Goal: Task Accomplishment & Management: Use online tool/utility

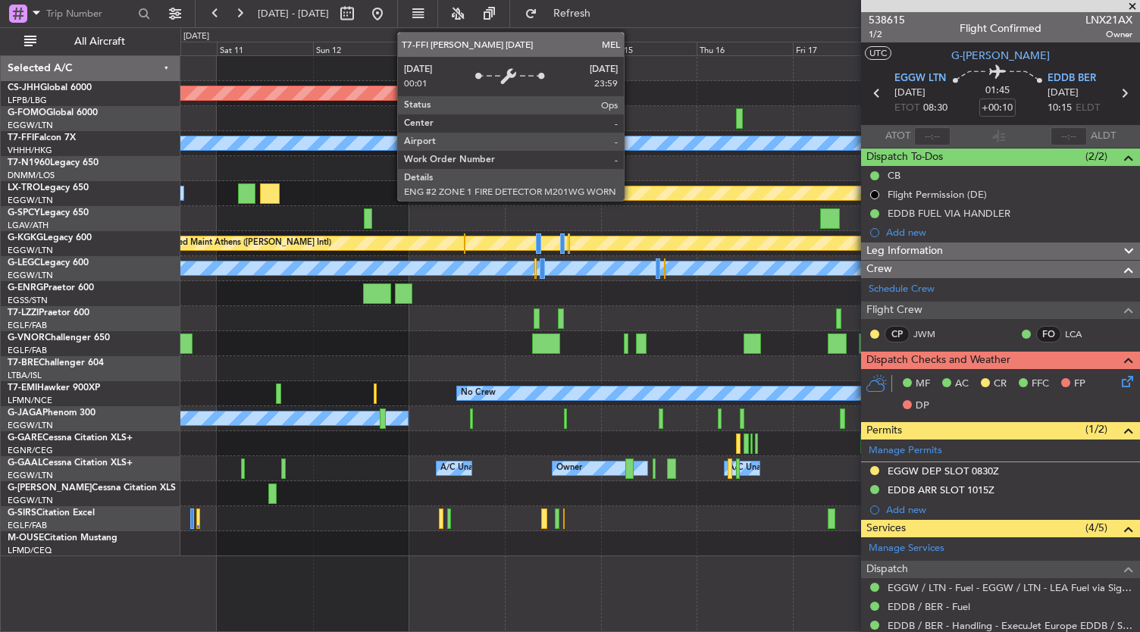
scroll to position [130, 0]
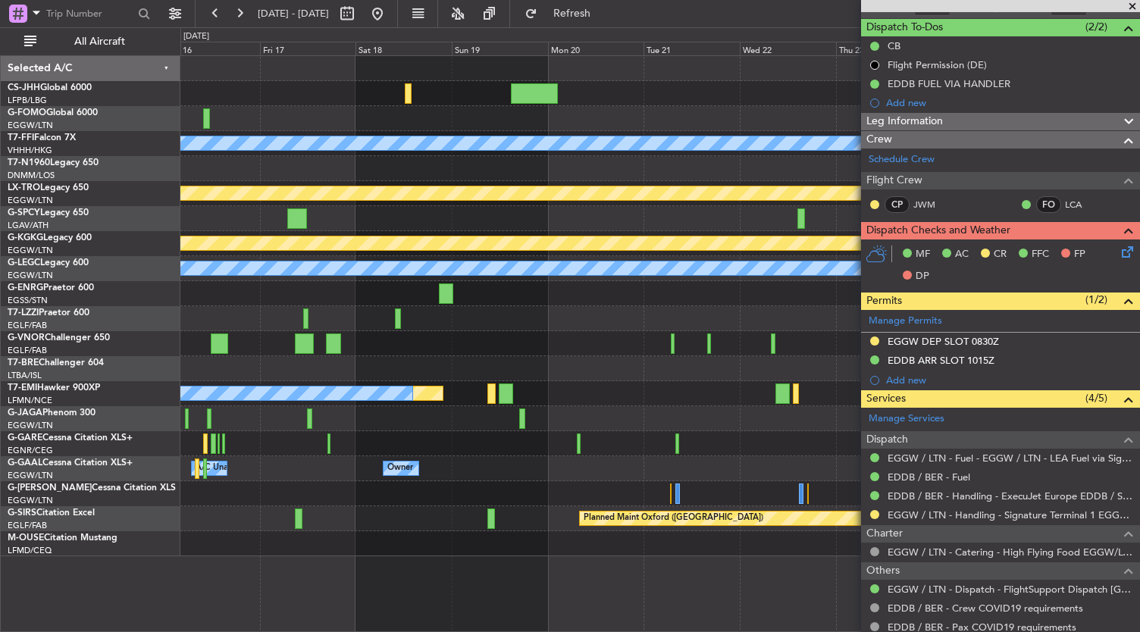
click at [77, 116] on div "Planned Maint [GEOGRAPHIC_DATA] ([GEOGRAPHIC_DATA]) Planned Maint Geneva ([GEOG…" at bounding box center [570, 329] width 1140 height 605
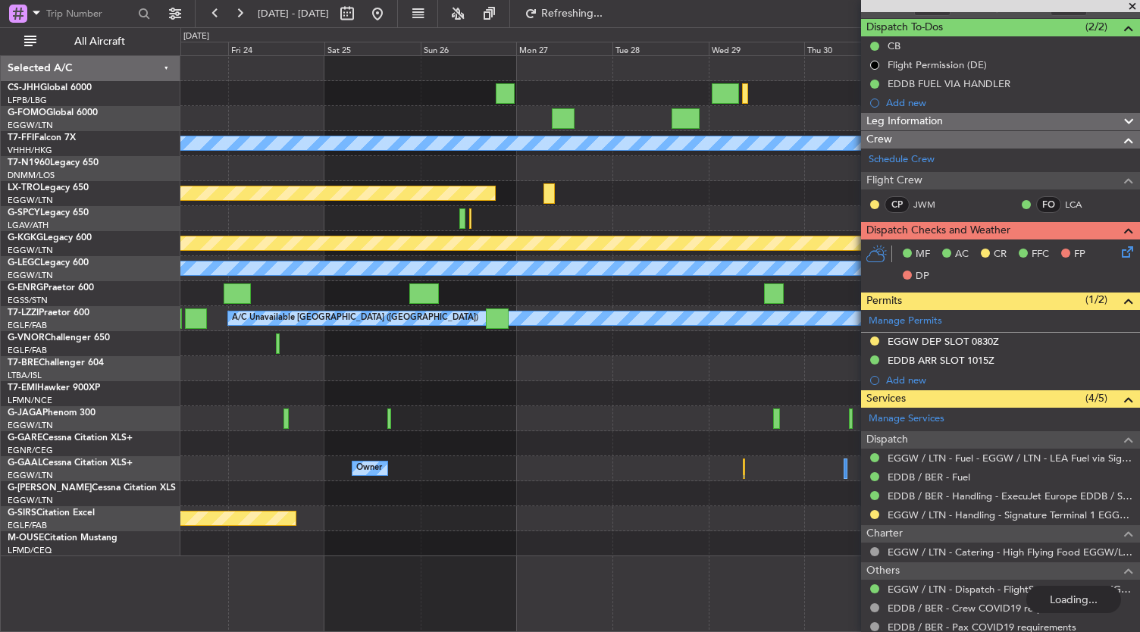
click at [245, 93] on div at bounding box center [660, 93] width 960 height 25
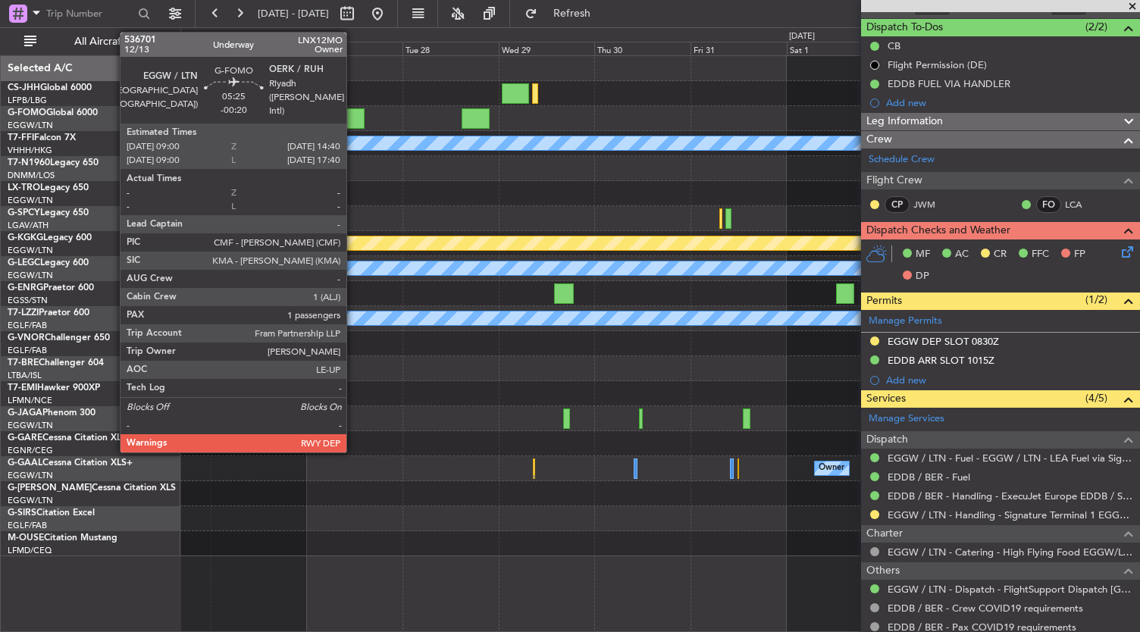
click at [354, 111] on div at bounding box center [353, 118] width 23 height 20
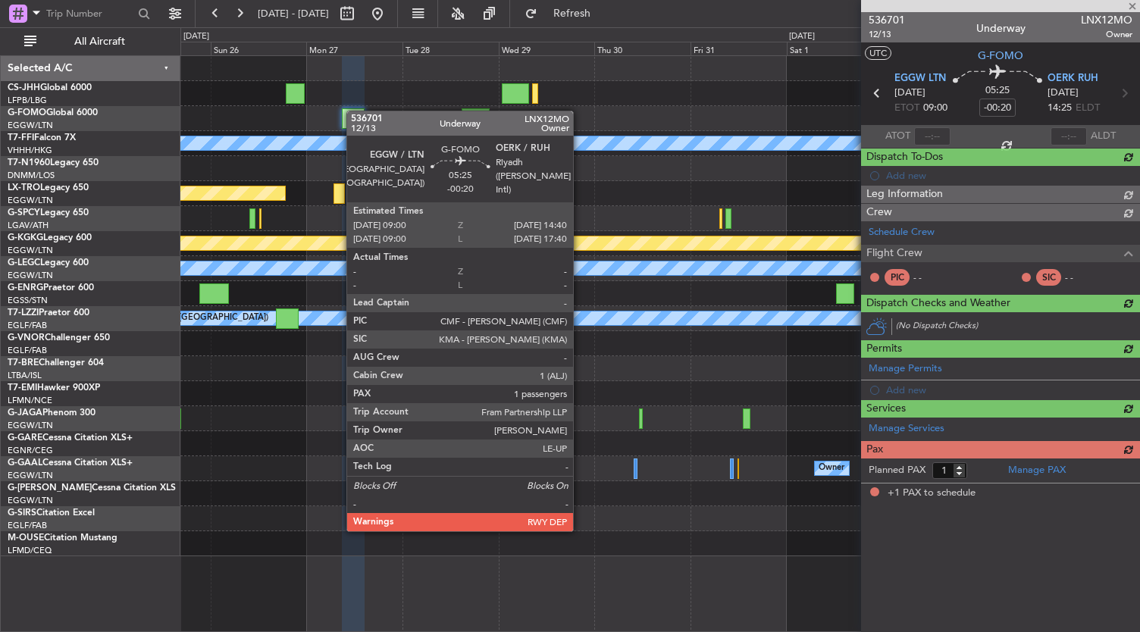
scroll to position [0, 0]
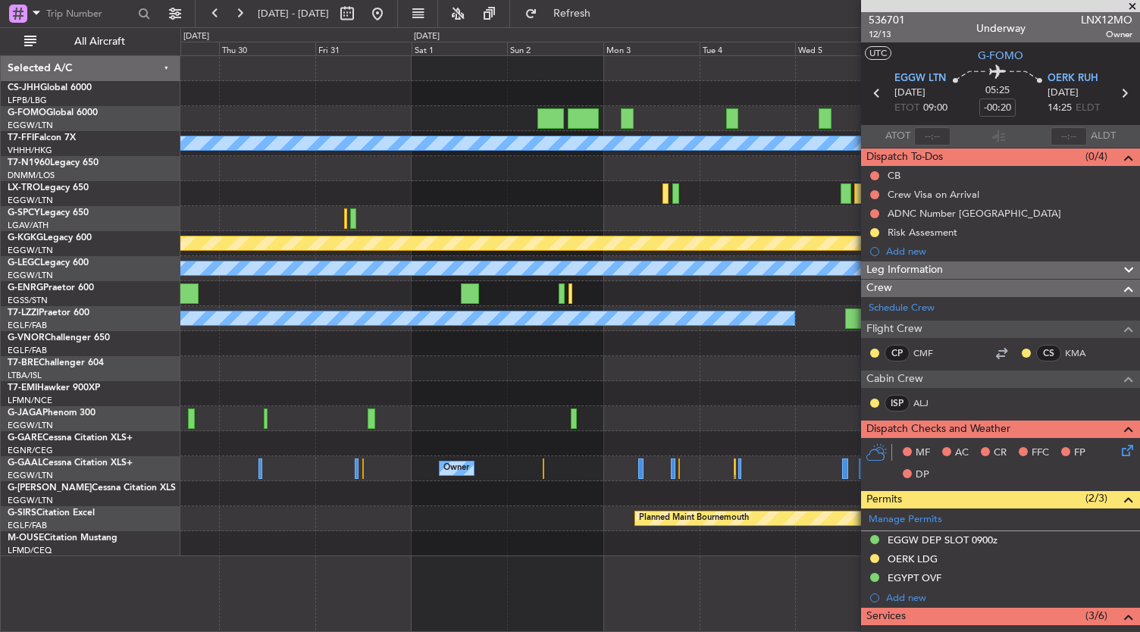
click at [115, 193] on div "Planned Maint Geneva (Cointrin) [PERSON_NAME] [PERSON_NAME] Planned Maint [GEOG…" at bounding box center [570, 329] width 1140 height 605
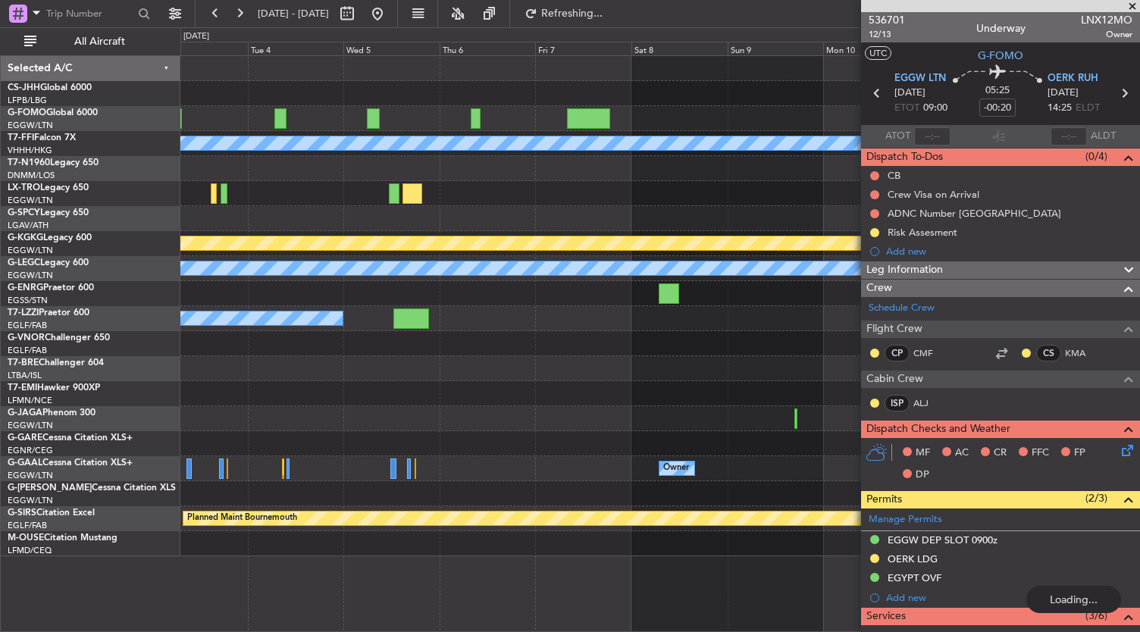
click at [378, 149] on div "Planned Maint Geneva (Cointrin) [PERSON_NAME] [PERSON_NAME] Planned Maint [GEOG…" at bounding box center [660, 306] width 960 height 500
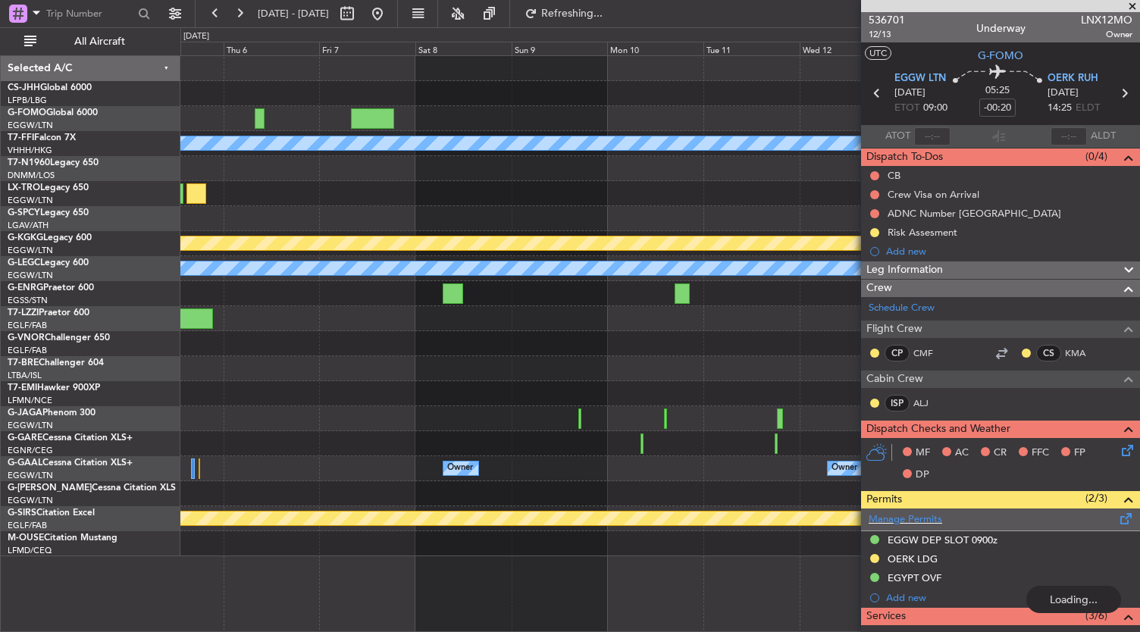
scroll to position [294, 0]
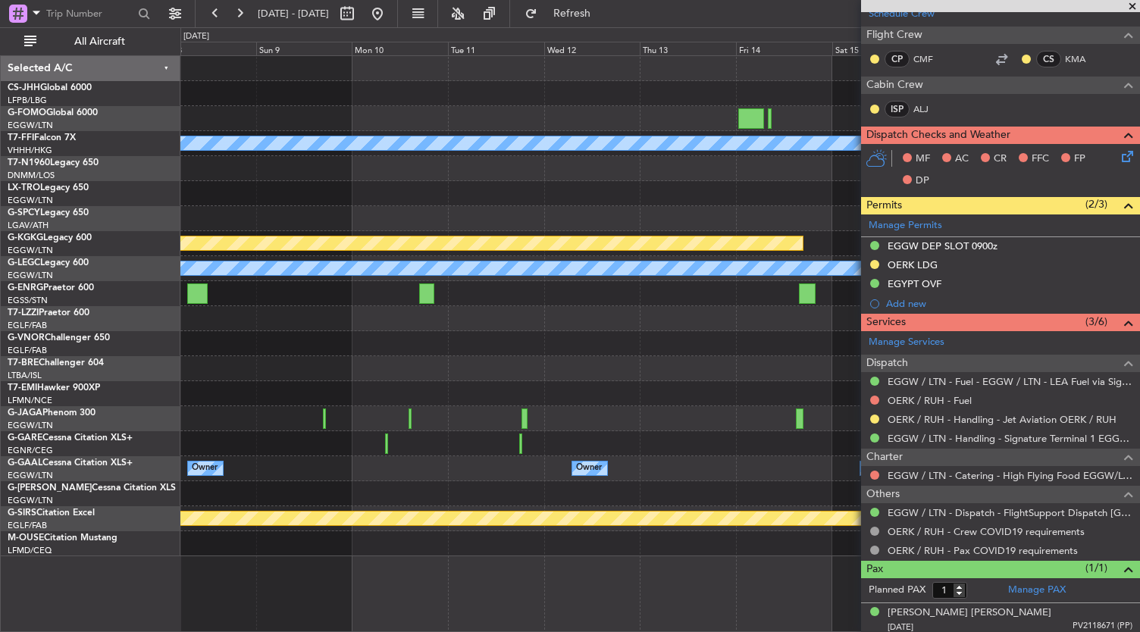
click at [150, 118] on div "Planned Maint Geneva (Cointrin) [PERSON_NAME] [PERSON_NAME] Planned Maint [GEOG…" at bounding box center [570, 329] width 1140 height 605
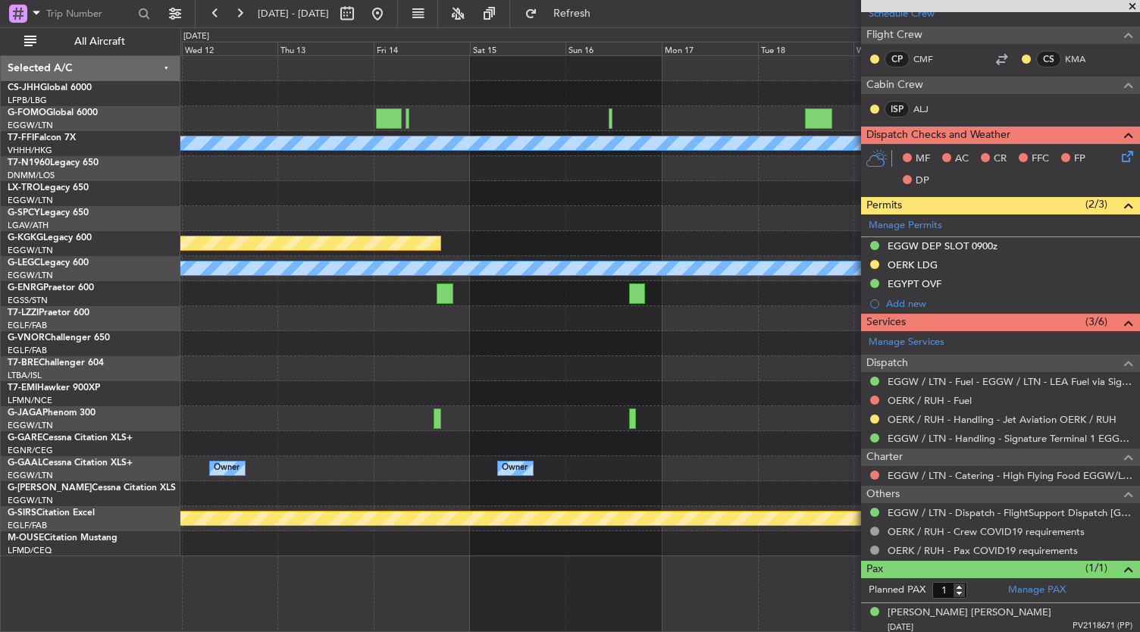
click at [165, 100] on div "Planned Maint Geneva (Cointrin) [PERSON_NAME] [PERSON_NAME] Planned Maint [GEOG…" at bounding box center [570, 329] width 1140 height 605
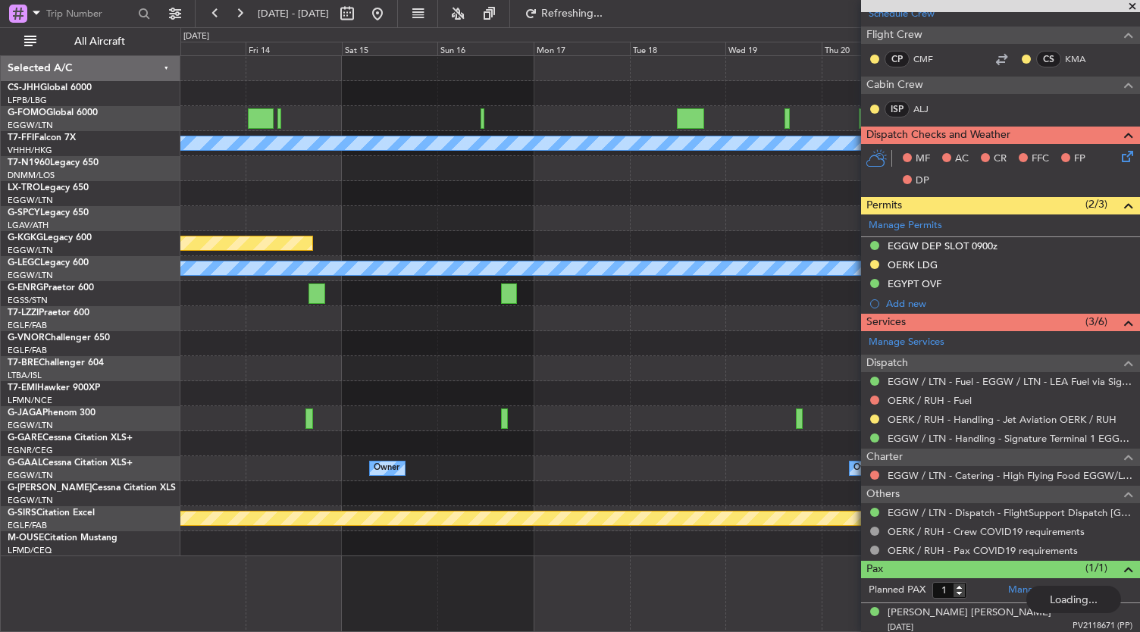
click at [342, 79] on div "Planned Maint Geneva (Cointrin) [PERSON_NAME] [PERSON_NAME] Planned Maint [GEOG…" at bounding box center [660, 306] width 960 height 500
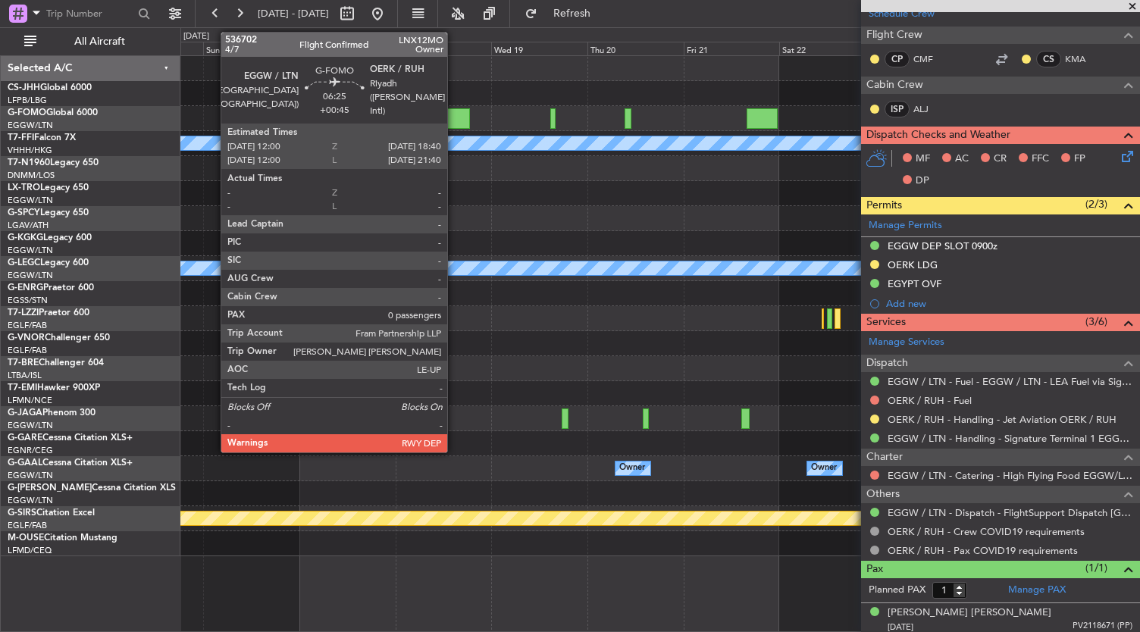
click at [455, 114] on div at bounding box center [456, 118] width 27 height 20
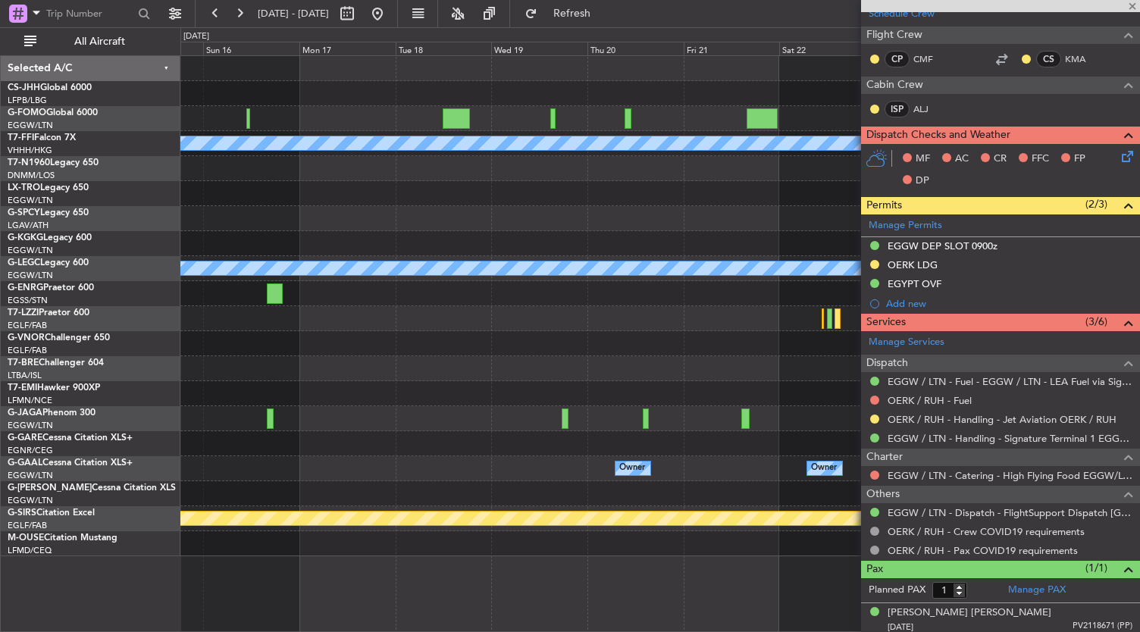
type input "+00:45"
type input "0"
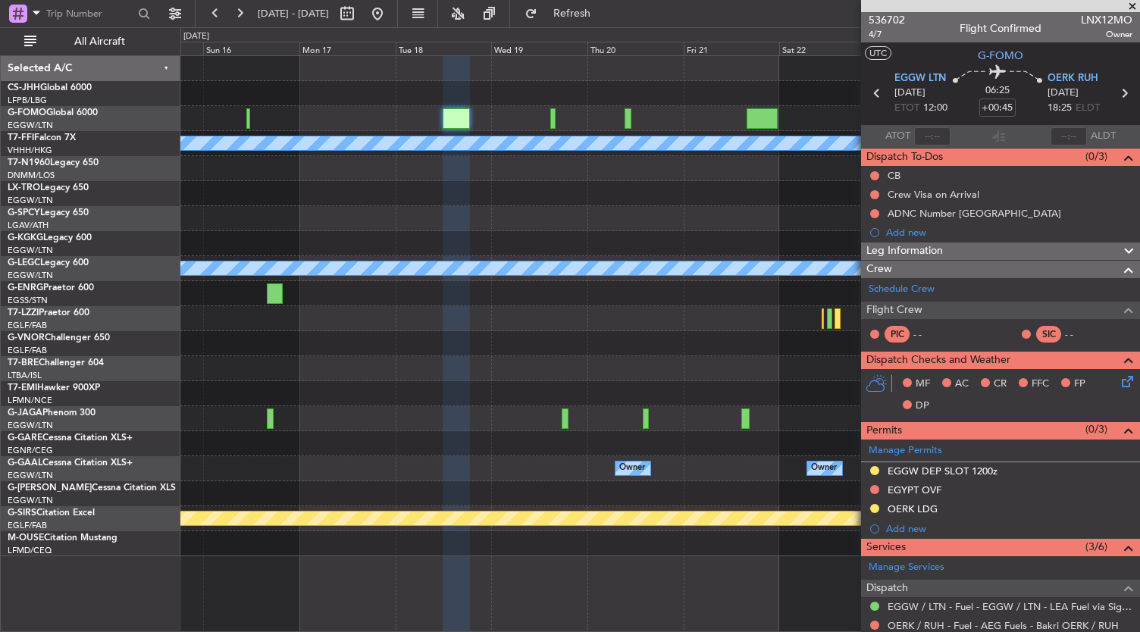
scroll to position [192, 0]
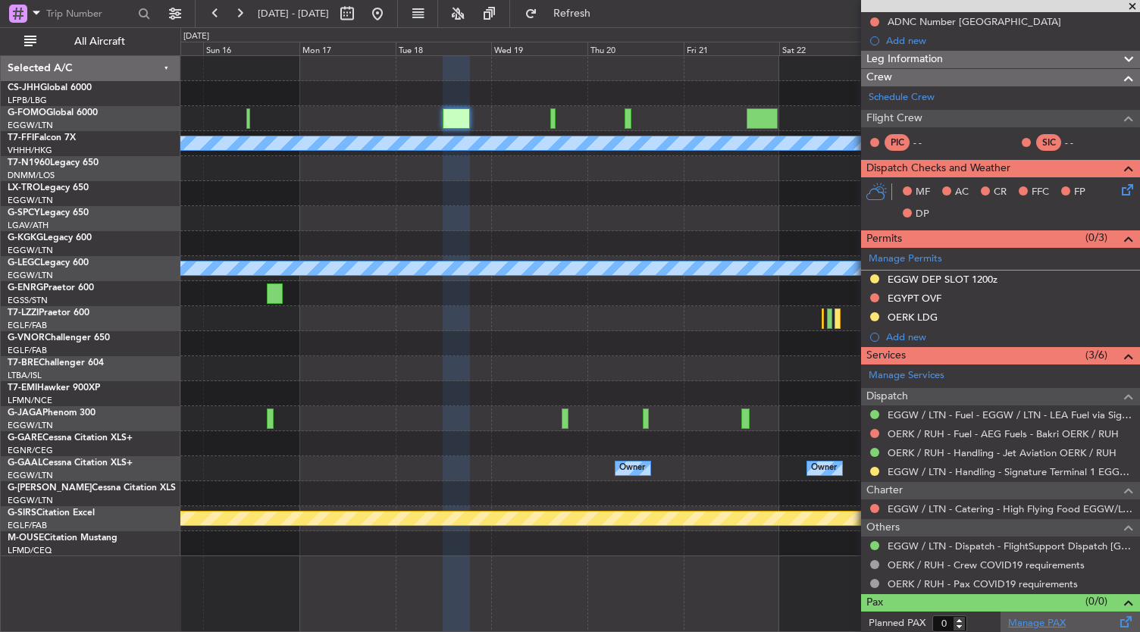
click at [1045, 622] on link "Manage PAX" at bounding box center [1037, 623] width 58 height 15
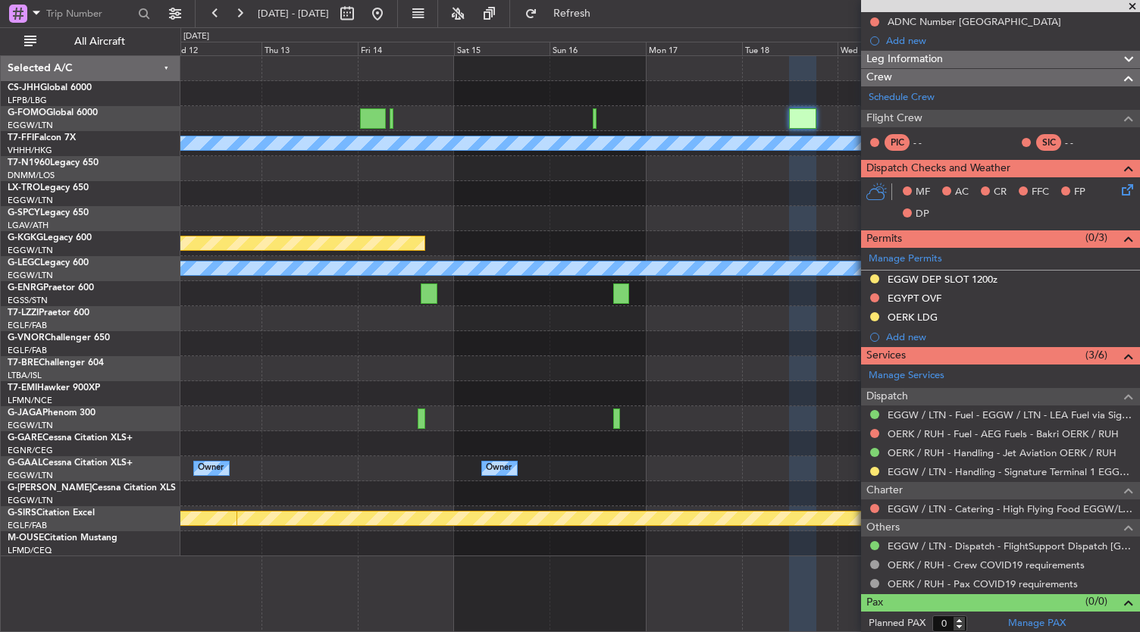
click at [684, 165] on div "Planned Maint Geneva (Cointrin) [PERSON_NAME] [PERSON_NAME] Planned Maint [GEOG…" at bounding box center [660, 306] width 960 height 500
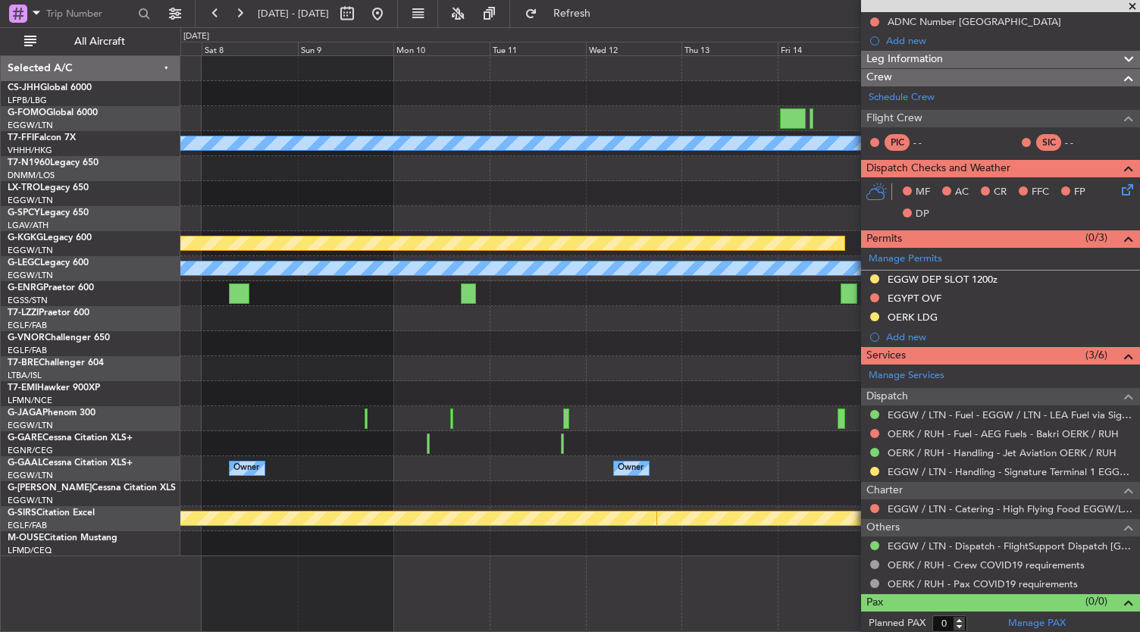
click at [1122, 386] on fb-app "[DATE] - [DATE] Refresh Quick Links All Aircraft Planned Maint Geneva ([GEOGRAP…" at bounding box center [570, 321] width 1140 height 621
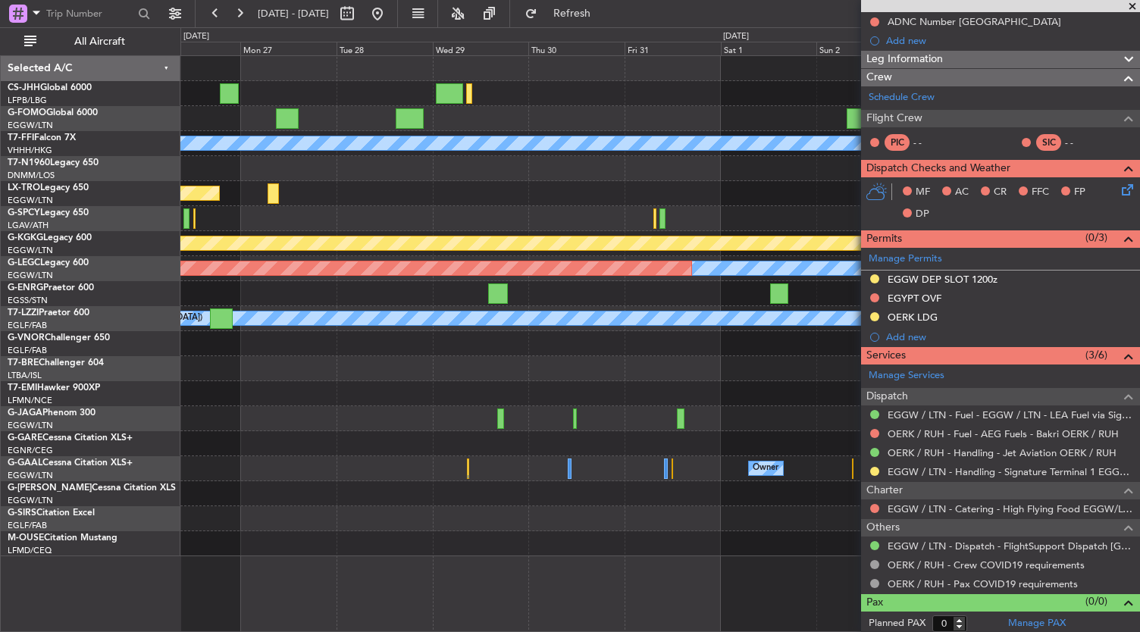
click at [642, 281] on div "Planned Maint Geneva (Cointrin) [PERSON_NAME] [PERSON_NAME] Planned Maint [GEOG…" at bounding box center [660, 306] width 960 height 500
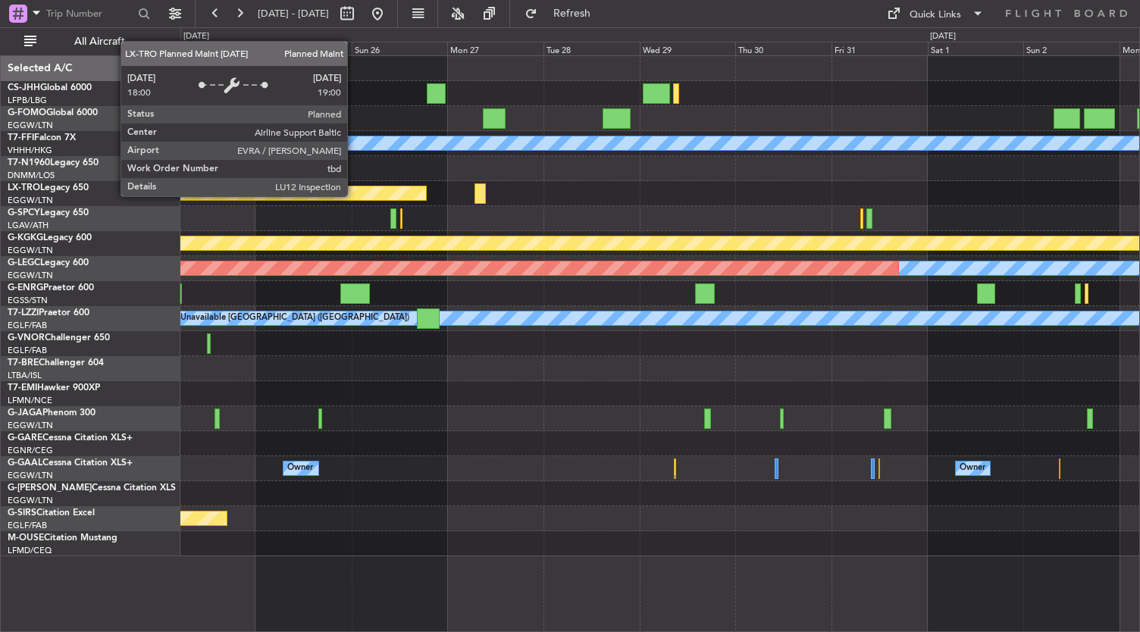
scroll to position [0, 0]
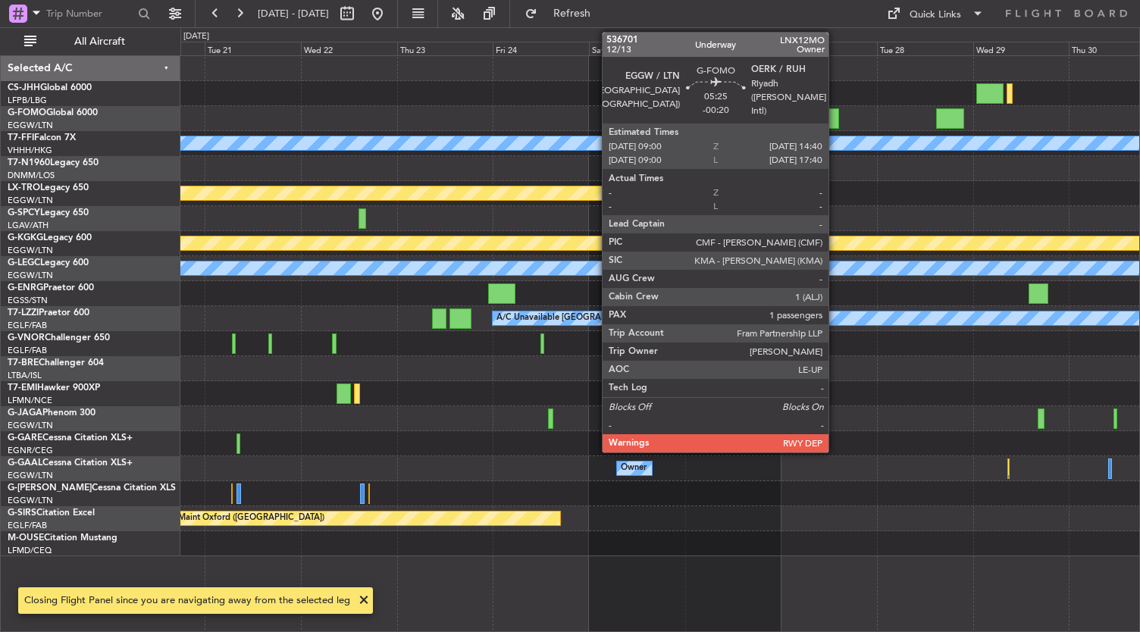
click at [836, 110] on div at bounding box center [827, 118] width 23 height 20
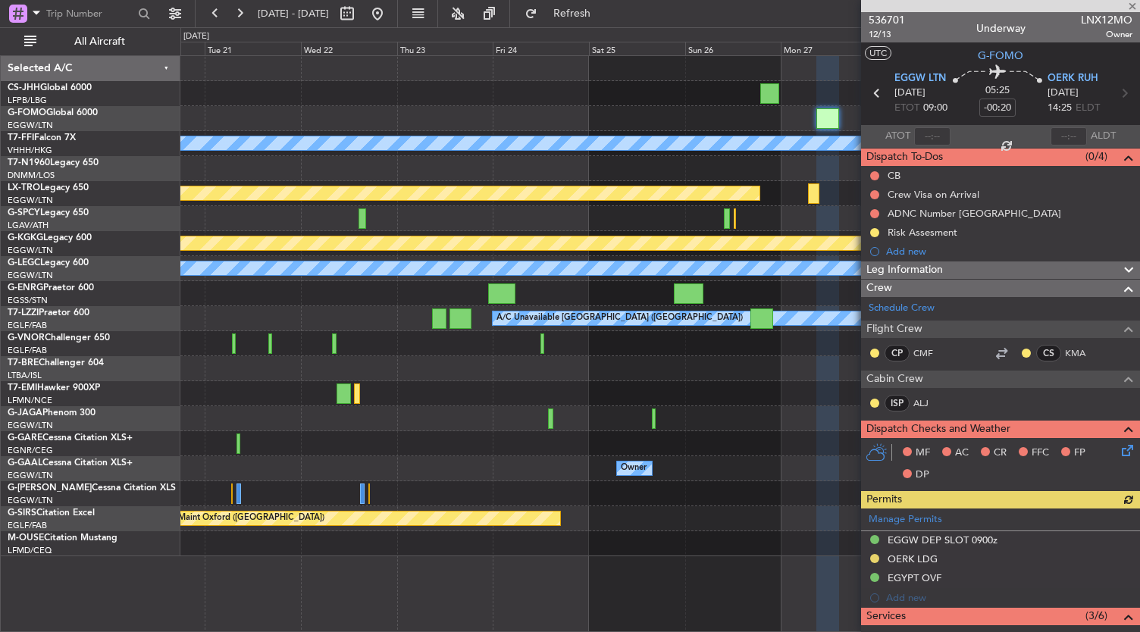
scroll to position [294, 0]
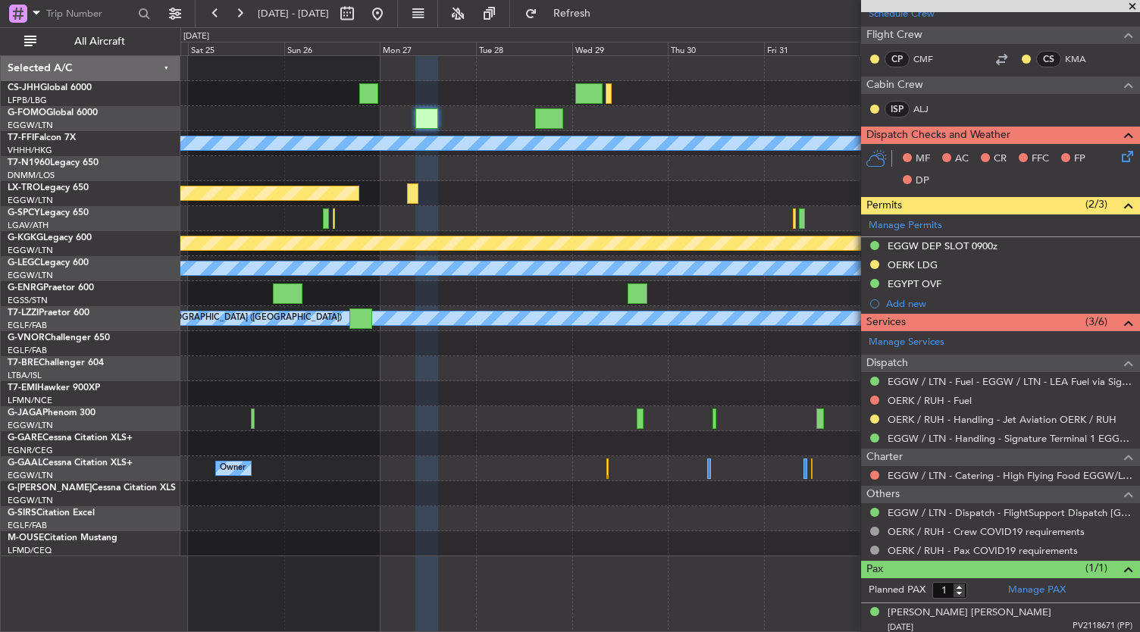
click at [155, 70] on div "Planned Maint Geneva (Cointrin) [PERSON_NAME] [PERSON_NAME] Planned Maint [GEOG…" at bounding box center [570, 329] width 1140 height 605
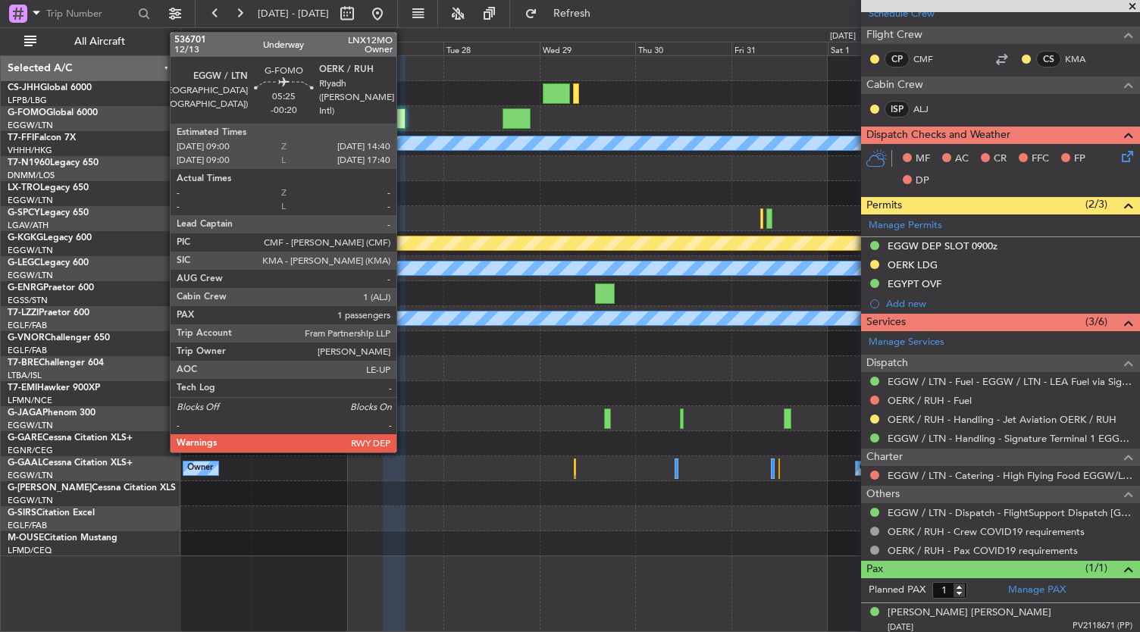
click at [404, 121] on div at bounding box center [394, 118] width 23 height 20
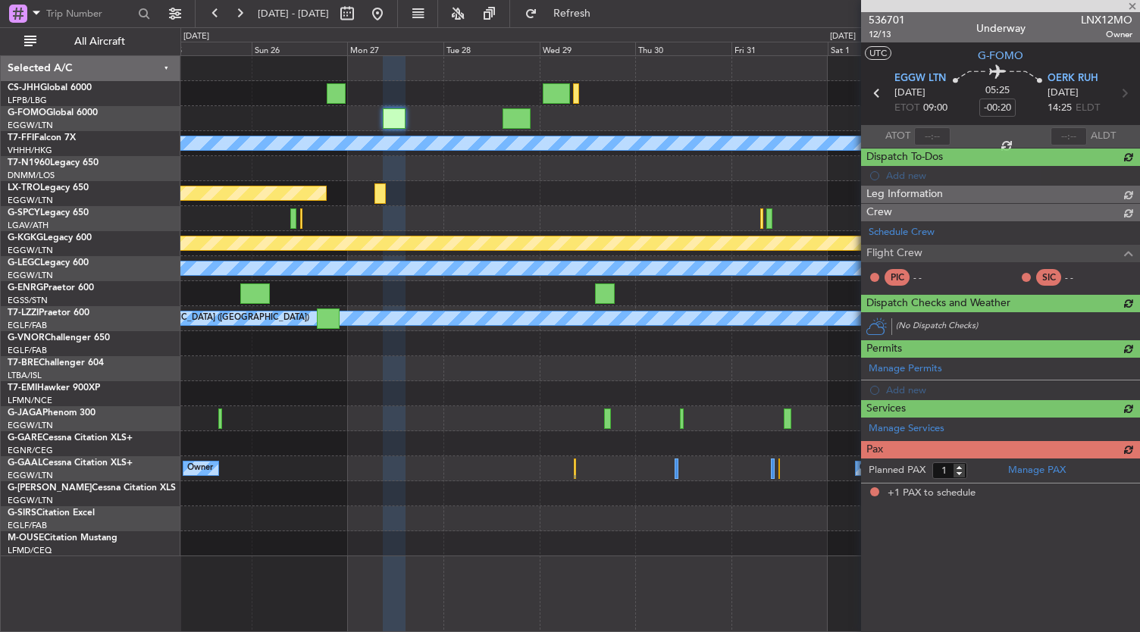
scroll to position [0, 0]
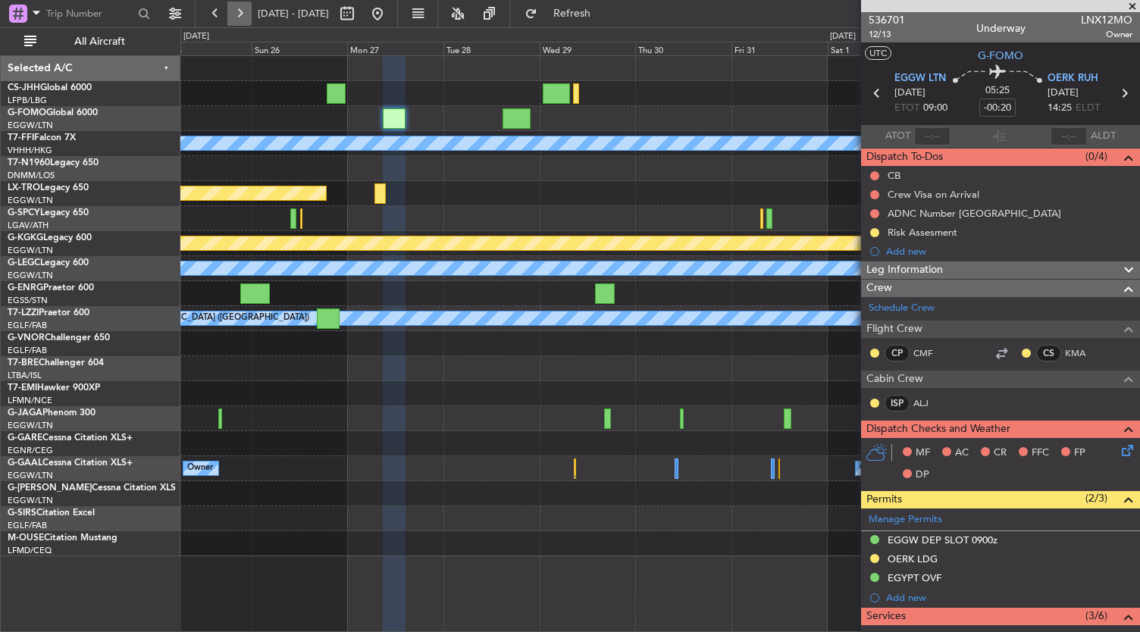
click at [240, 16] on button at bounding box center [239, 14] width 24 height 24
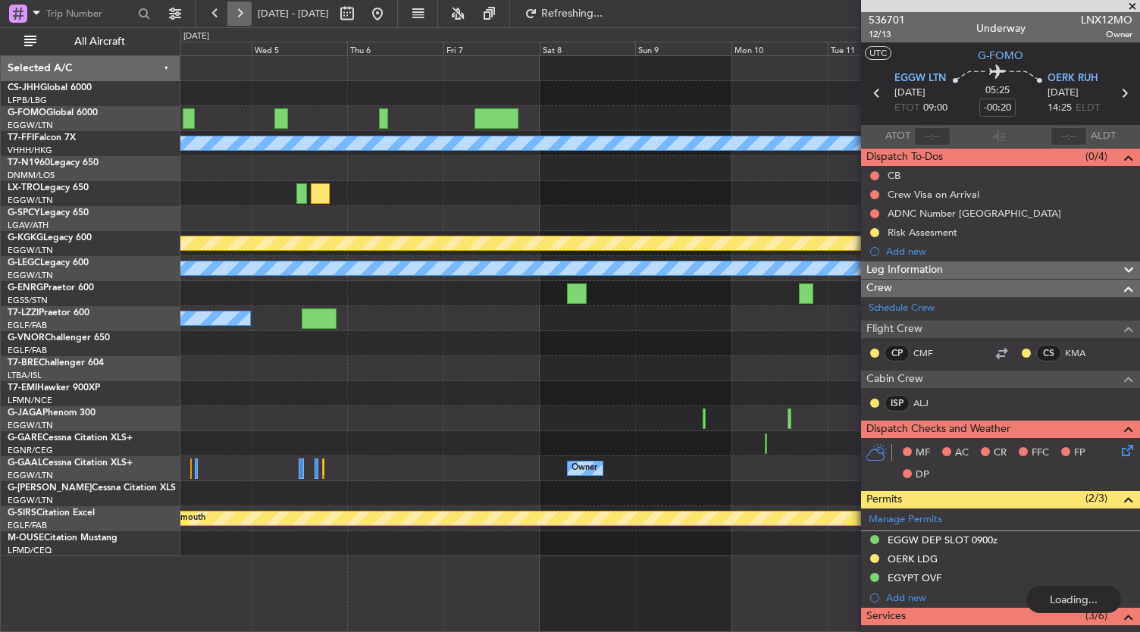
click at [240, 16] on button at bounding box center [239, 14] width 24 height 24
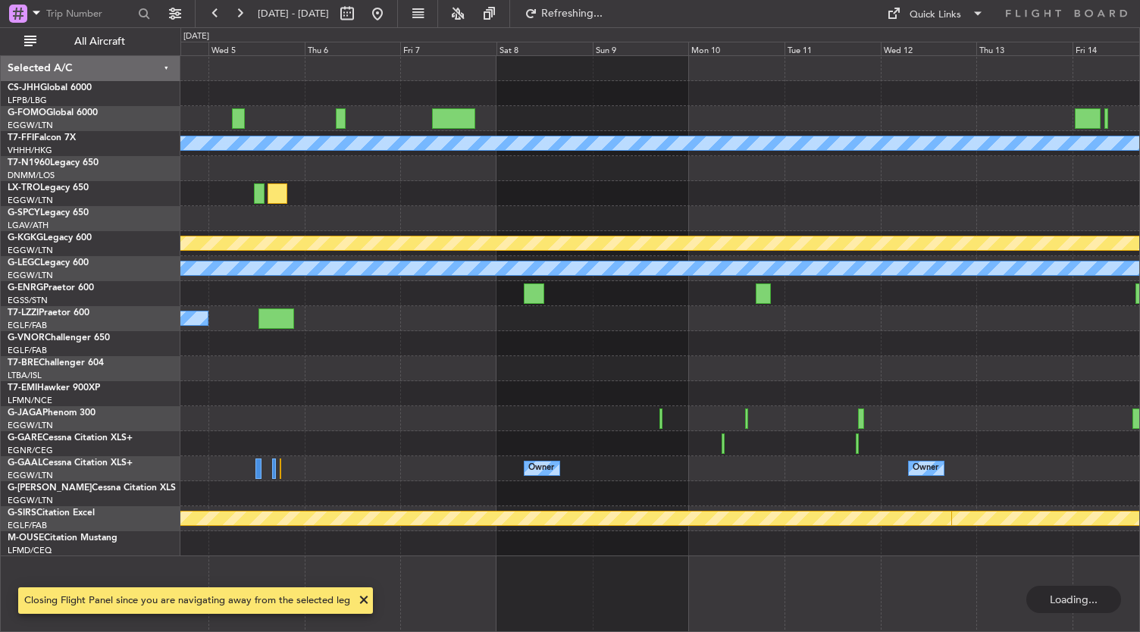
click at [688, 55] on div "0 0 Tue 4 Wed 5 Thu 6 Fri 7 Sat 8 Sun 9 [DATE] Tue 11 Wed 12 Thu 13 Fri 14" at bounding box center [660, 42] width 961 height 28
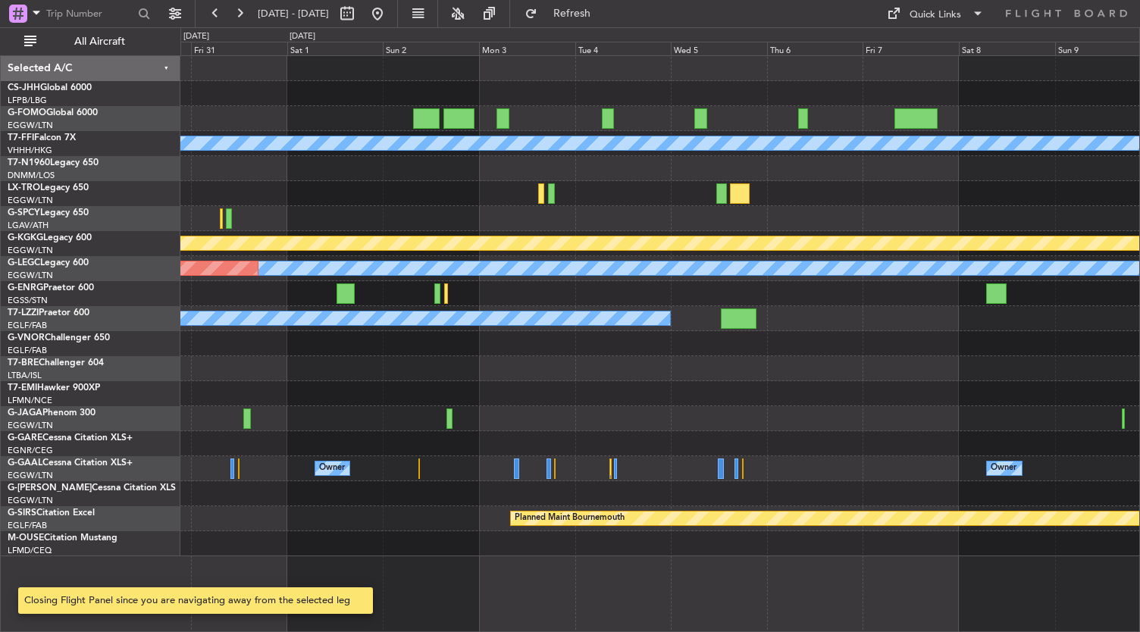
click at [1097, 168] on div "Planned Maint Geneva (Cointrin) [PERSON_NAME] [PERSON_NAME] Planned Maint [GEOG…" at bounding box center [660, 306] width 960 height 500
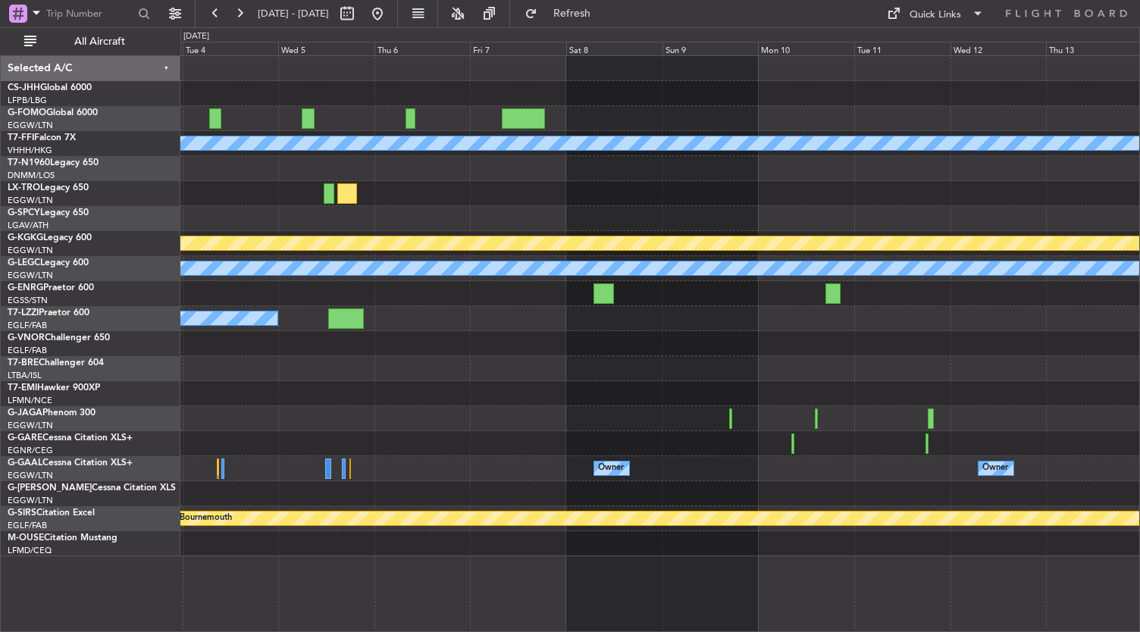
click at [196, 126] on div at bounding box center [660, 118] width 960 height 25
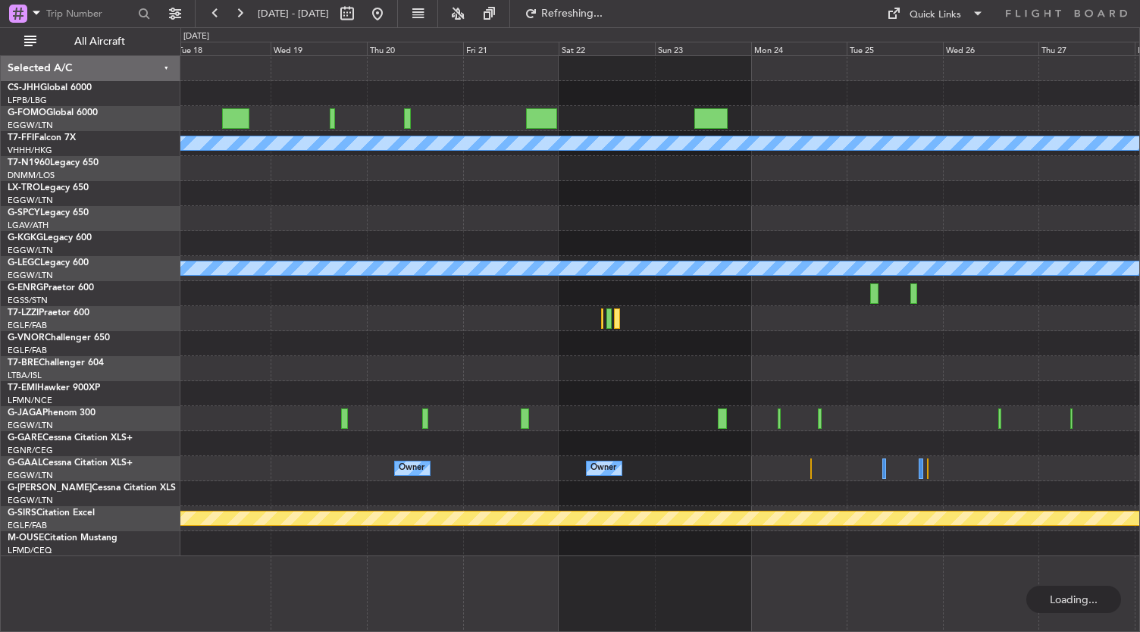
click at [312, 93] on div "Planned Maint Geneva (Cointrin) [PERSON_NAME] [PERSON_NAME] A/C Unavailable [GE…" at bounding box center [660, 306] width 960 height 500
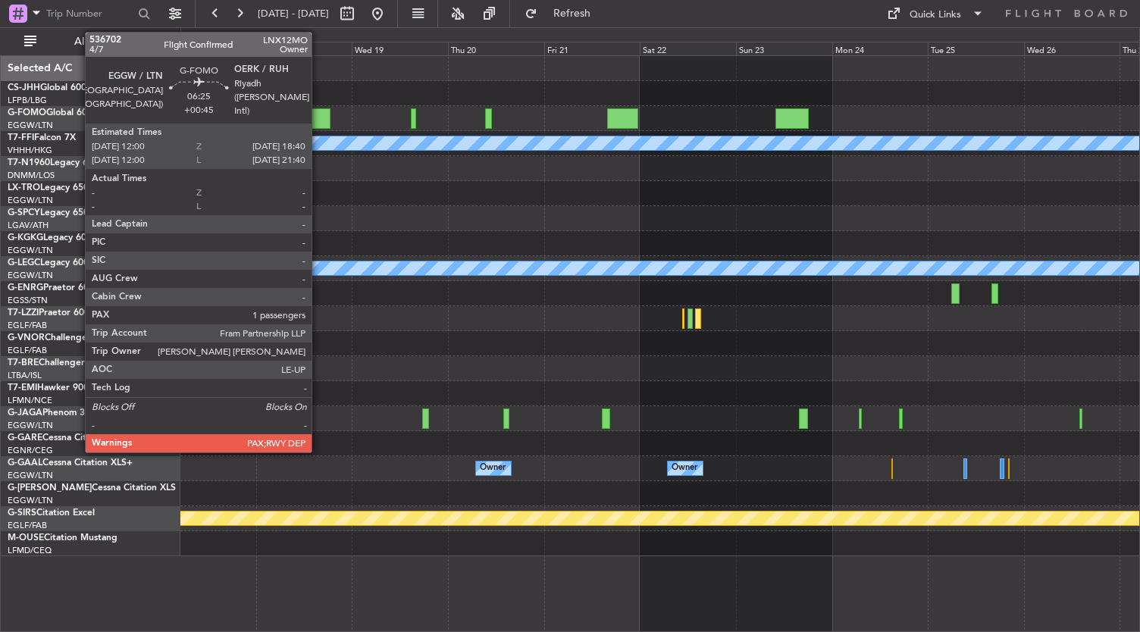
click at [319, 121] on div at bounding box center [316, 118] width 27 height 20
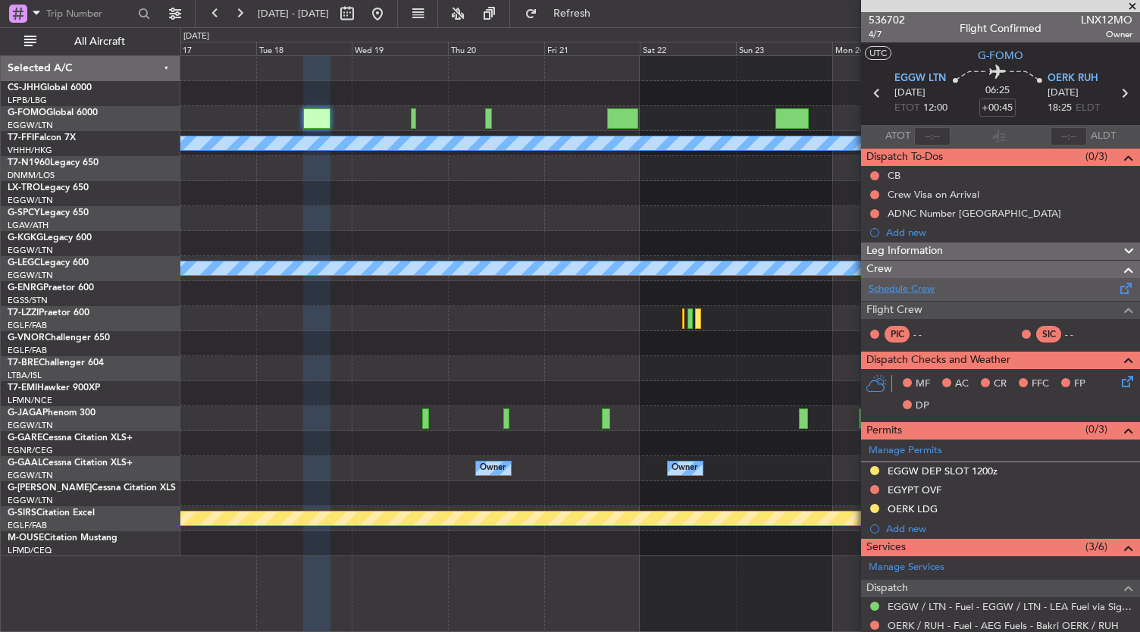
click at [908, 287] on link "Schedule Crew" at bounding box center [902, 289] width 66 height 15
